Goal: Task Accomplishment & Management: Manage account settings

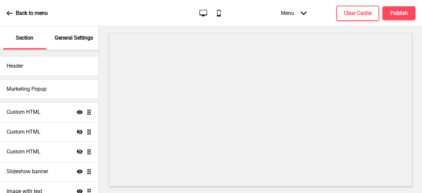
click at [204, 14] on icon "Desktop" at bounding box center [203, 13] width 9 height 9
click at [217, 15] on icon at bounding box center [219, 13] width 4 height 7
click at [210, 14] on div "Desktop Mobile" at bounding box center [210, 13] width 31 height 9
click at [204, 13] on icon "Desktop" at bounding box center [203, 13] width 9 height 9
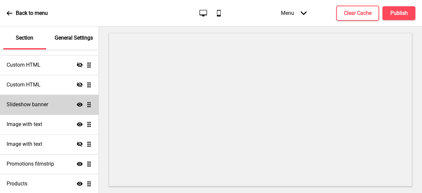
scroll to position [99, 0]
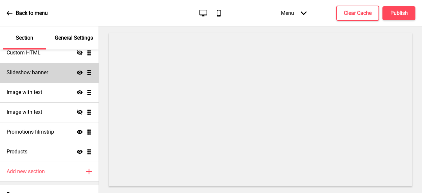
click at [37, 77] on div "Slideshow banner Show Drag" at bounding box center [49, 73] width 99 height 20
select select "7000"
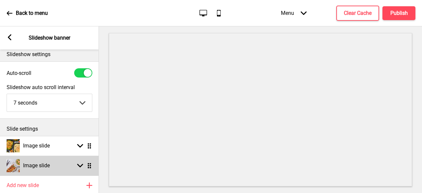
scroll to position [0, 0]
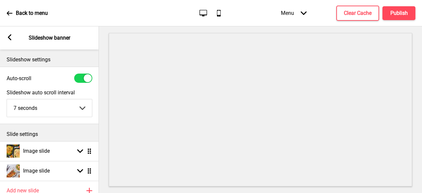
click at [11, 40] on div "Arrow left" at bounding box center [10, 37] width 6 height 7
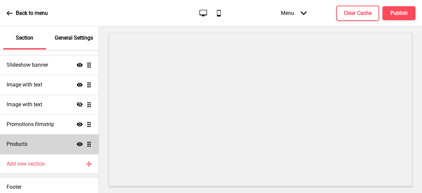
scroll to position [110, 0]
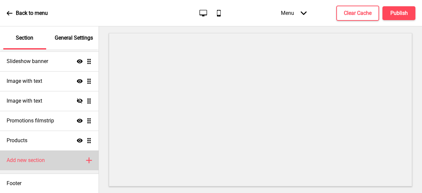
click at [46, 162] on div "Add new section Plus" at bounding box center [49, 160] width 99 height 20
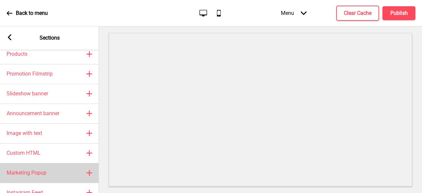
scroll to position [0, 0]
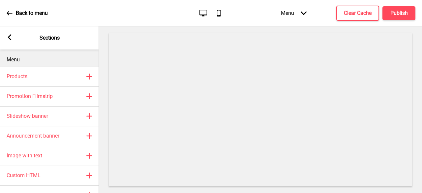
click at [9, 37] on icon at bounding box center [10, 37] width 4 height 6
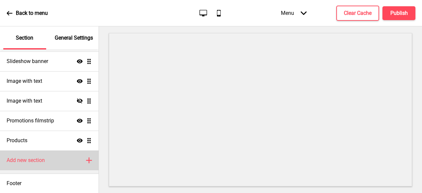
click at [86, 159] on icon "Plus" at bounding box center [89, 160] width 6 height 6
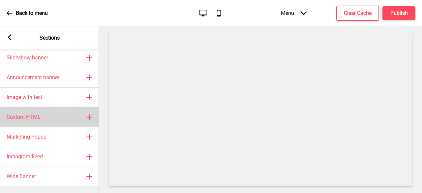
scroll to position [63, 0]
